Goal: Information Seeking & Learning: Learn about a topic

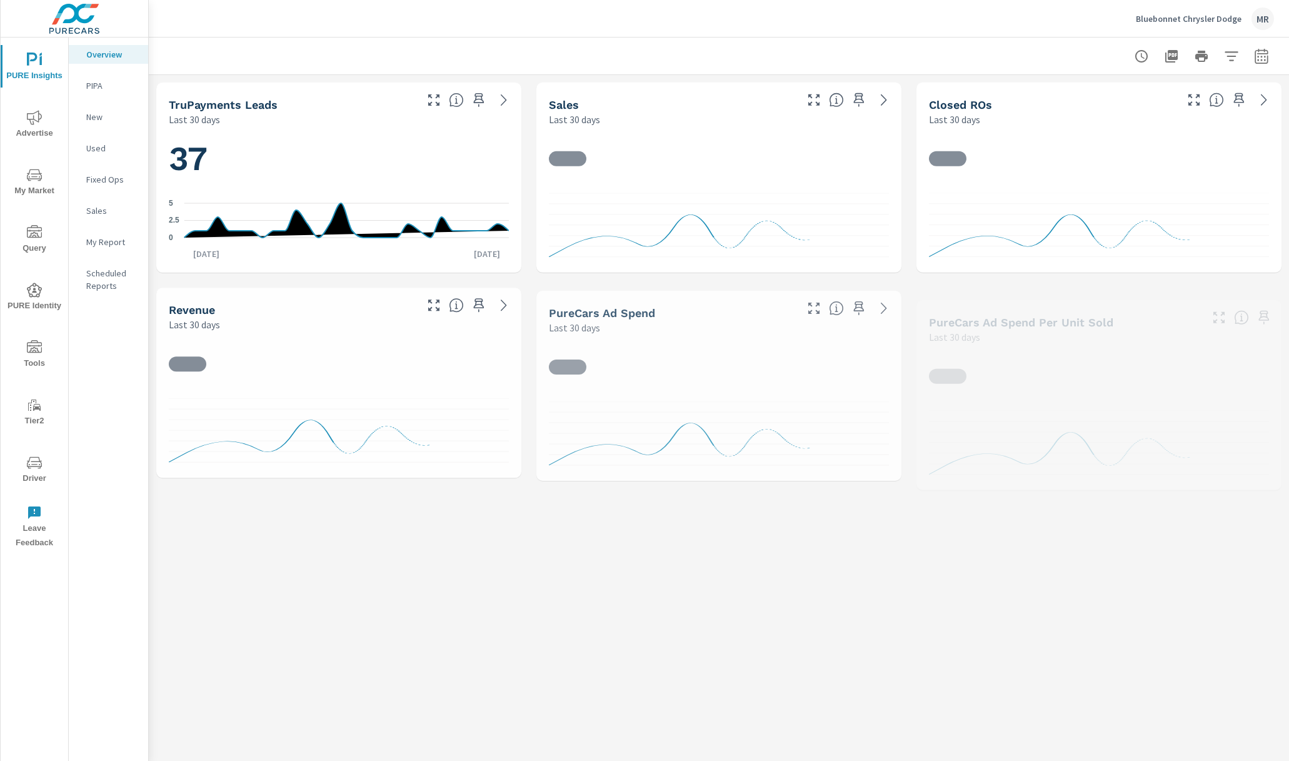
scroll to position [1, 0]
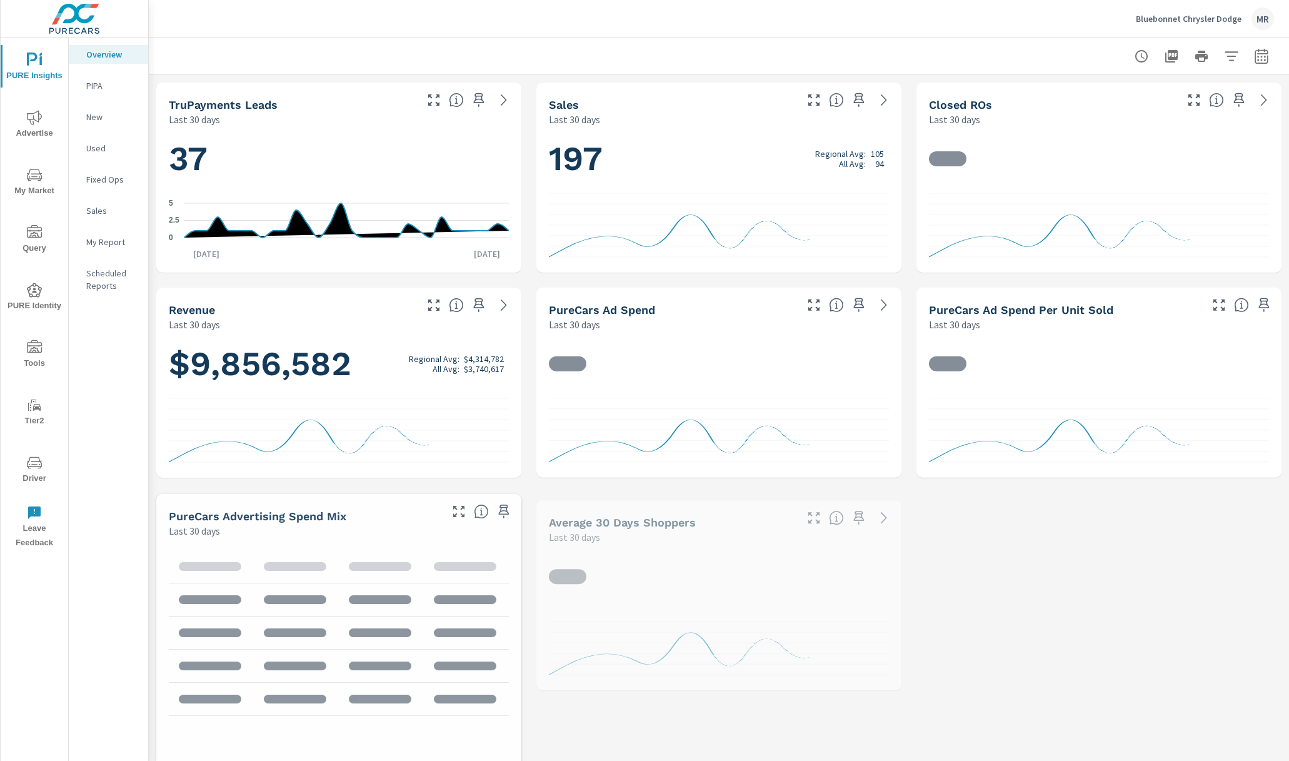
click at [47, 299] on span "PURE Identity" at bounding box center [34, 297] width 60 height 31
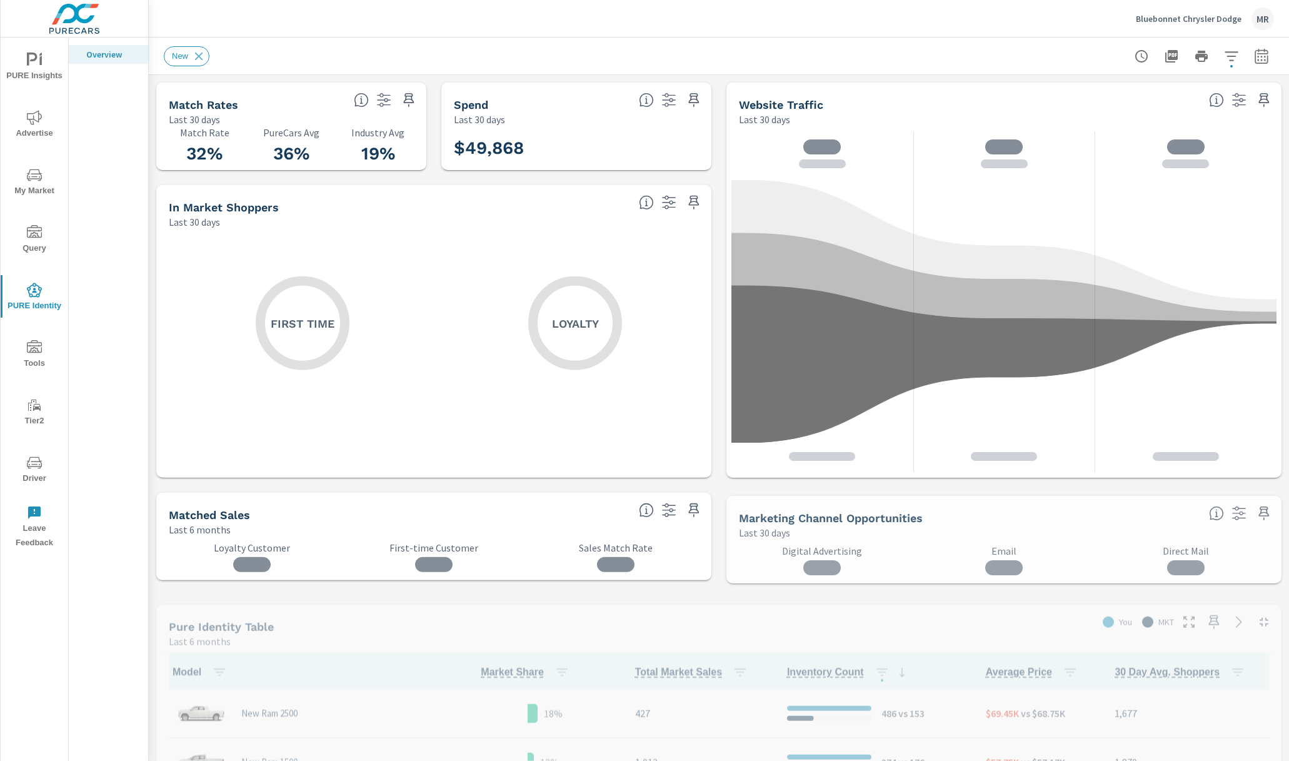
scroll to position [147, 0]
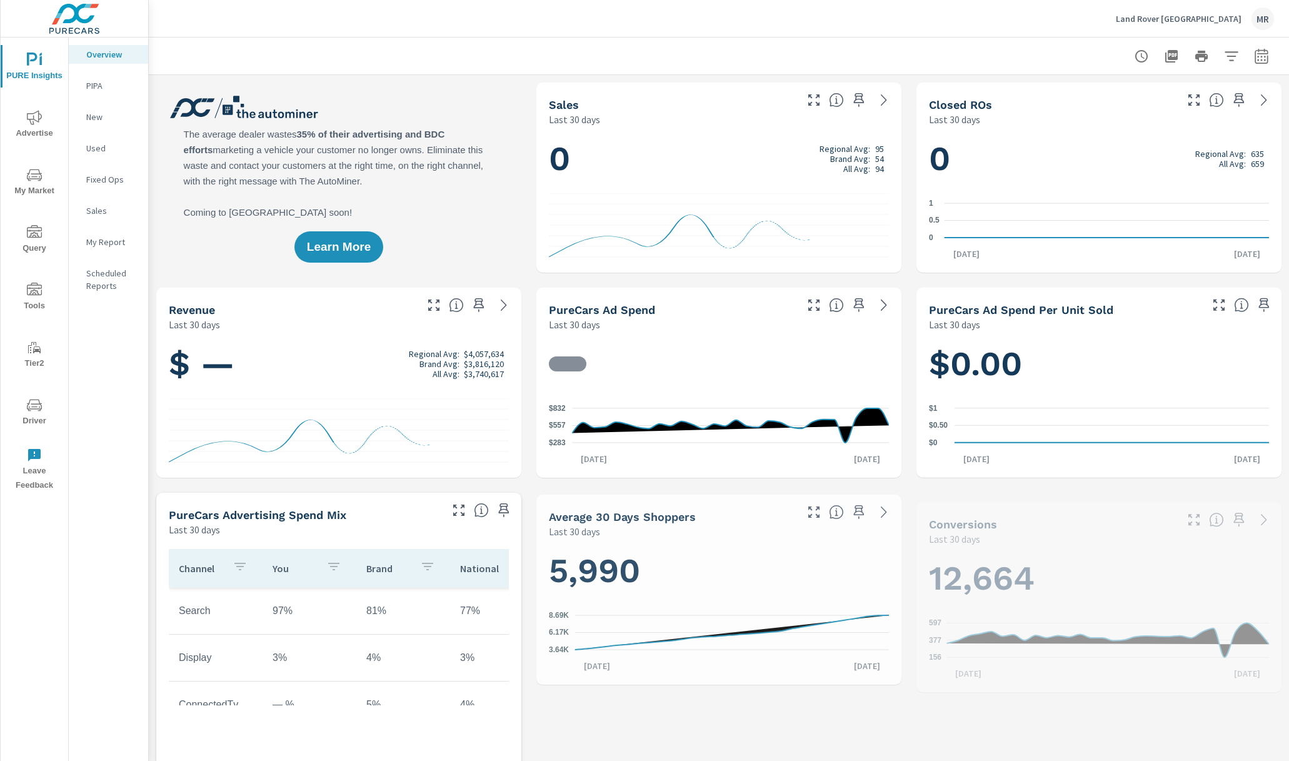
scroll to position [1, 0]
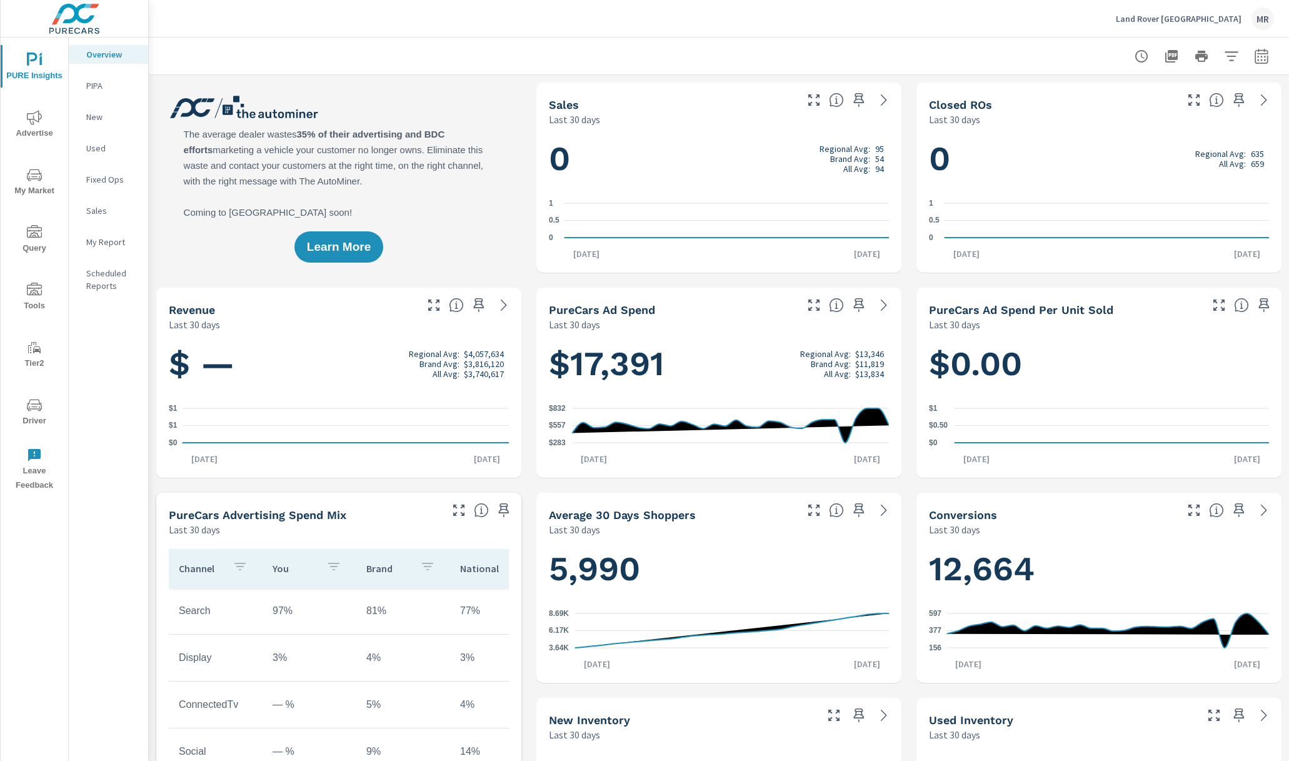
click at [36, 172] on icon "nav menu" at bounding box center [34, 174] width 15 height 15
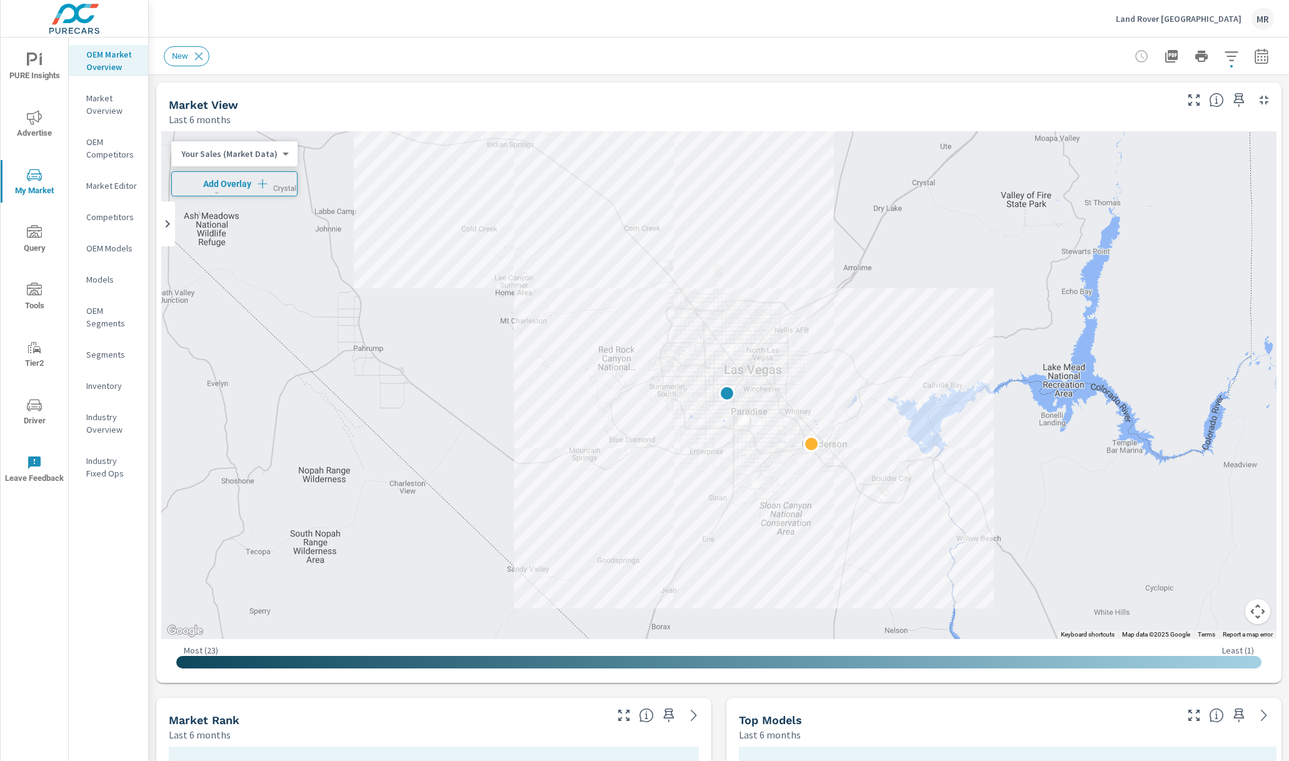
click at [232, 181] on span "Add Overlay" at bounding box center [234, 183] width 115 height 12
